Goal: Navigation & Orientation: Find specific page/section

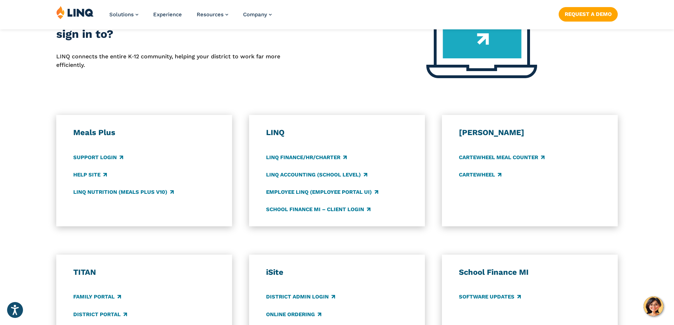
scroll to position [318, 0]
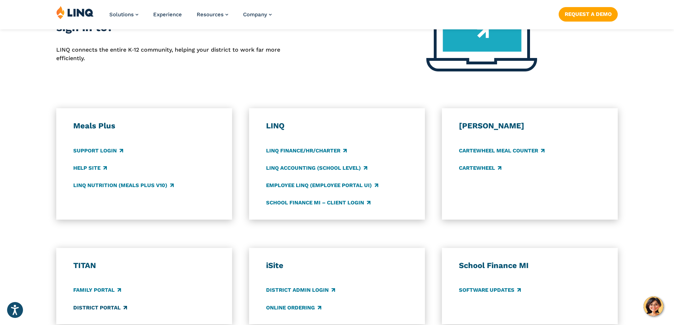
click at [91, 308] on link "District Portal" at bounding box center [100, 308] width 54 height 8
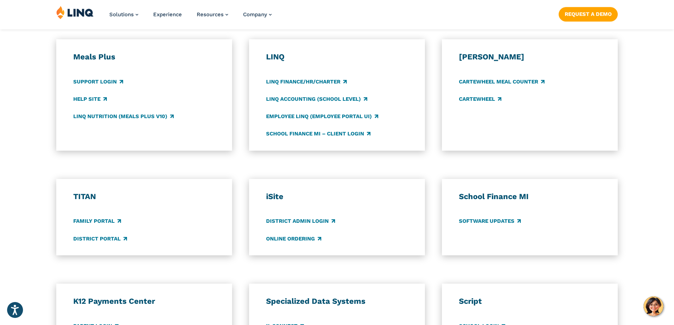
scroll to position [389, 0]
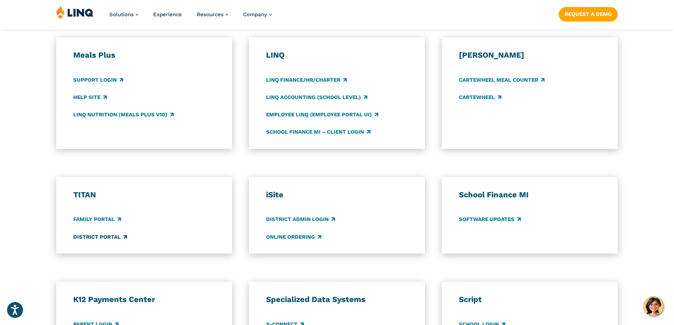
click at [104, 237] on link "District Portal" at bounding box center [100, 237] width 54 height 8
